Goal: Entertainment & Leisure: Consume media (video, audio)

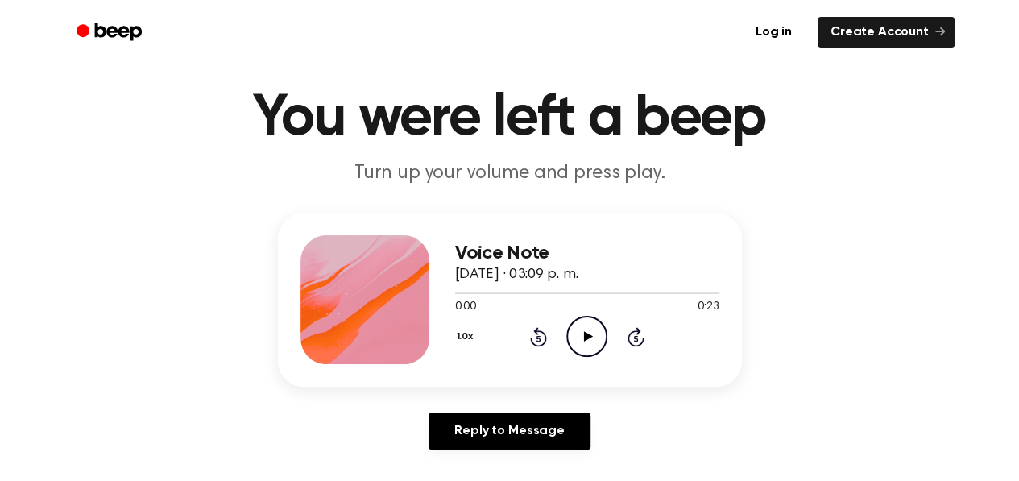
scroll to position [105, 0]
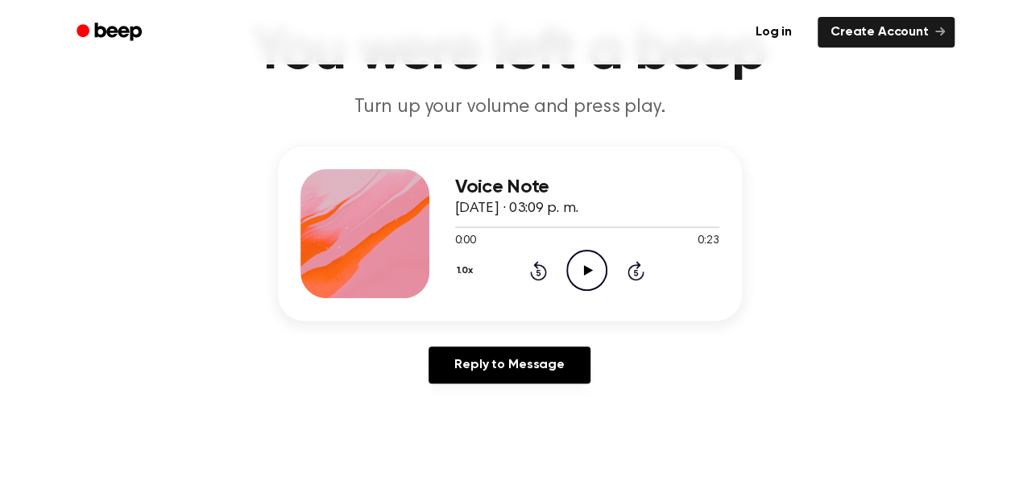
click at [587, 279] on icon "Play Audio" at bounding box center [586, 270] width 41 height 41
click at [461, 226] on div at bounding box center [497, 227] width 85 height 2
click at [463, 229] on div at bounding box center [587, 226] width 264 height 13
click at [574, 265] on icon "Play Audio" at bounding box center [586, 270] width 41 height 41
click at [486, 226] on div at bounding box center [587, 227] width 264 height 2
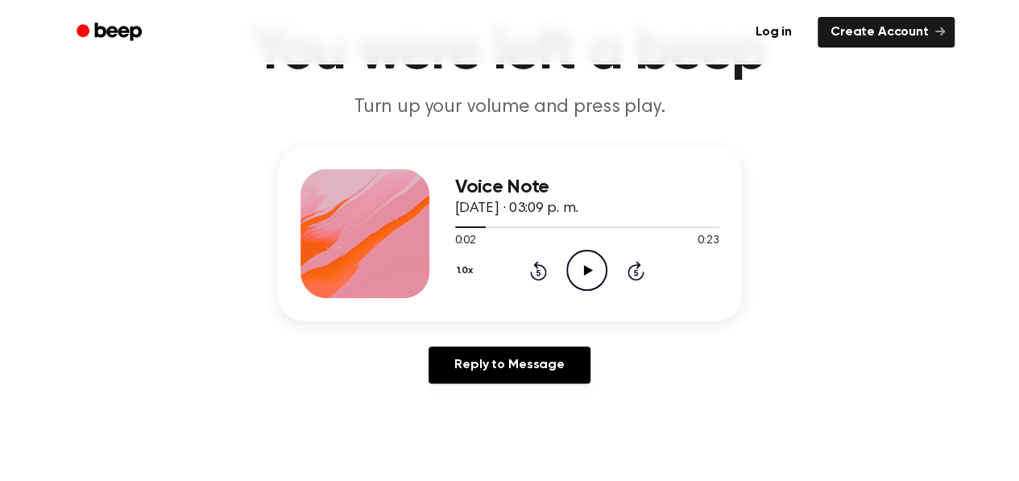
click at [584, 275] on icon "Play Audio" at bounding box center [586, 270] width 41 height 41
click at [580, 267] on icon "Pause Audio" at bounding box center [586, 270] width 41 height 41
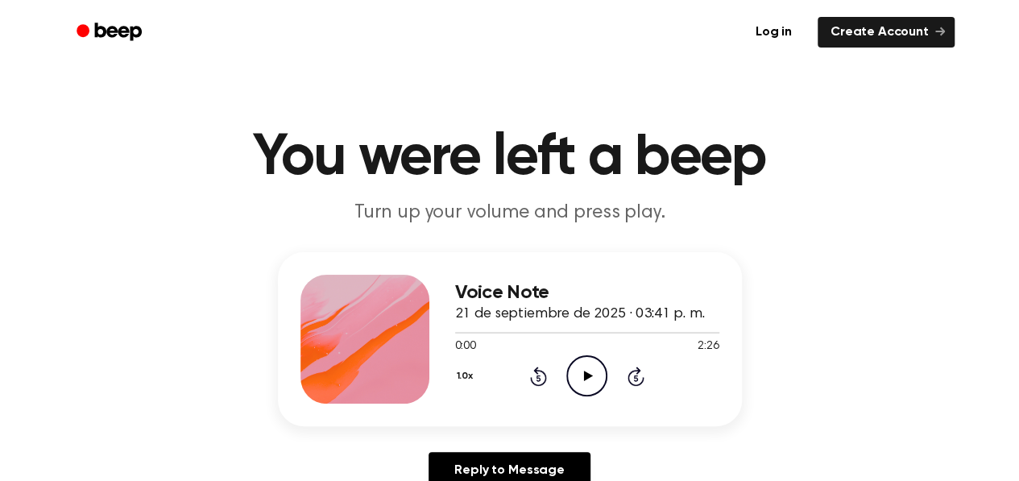
click at [589, 376] on icon at bounding box center [588, 375] width 9 height 10
click at [667, 450] on div "Voice Note 21 de septiembre de 2025 · 03:41 p. m. 0:08 2:26 Your browser does n…" at bounding box center [509, 377] width 980 height 250
